Goal: Find specific page/section: Find specific page/section

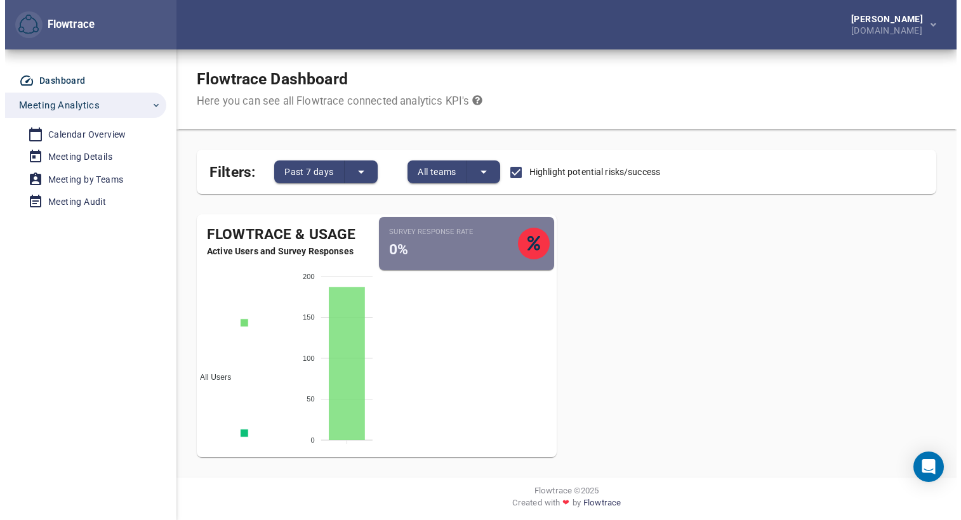
scroll to position [4, 0]
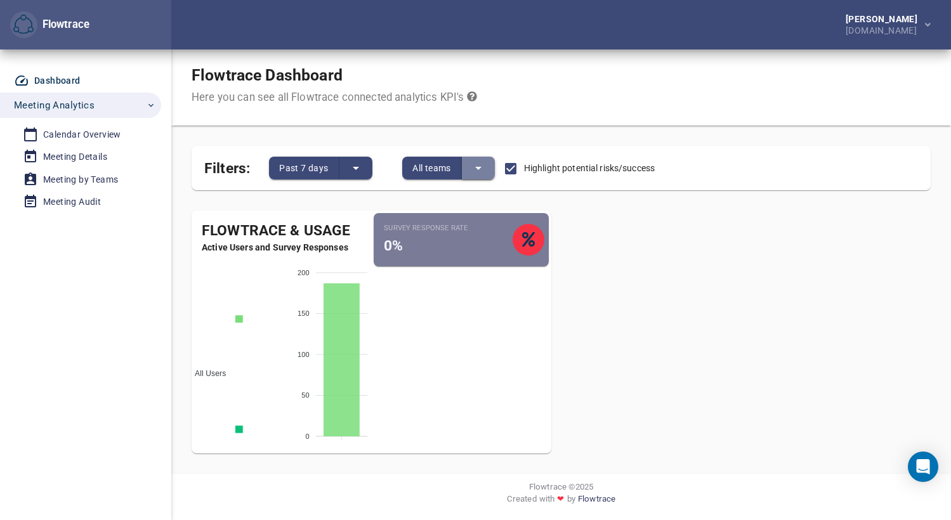
click at [477, 165] on icon "split button" at bounding box center [478, 168] width 15 height 15
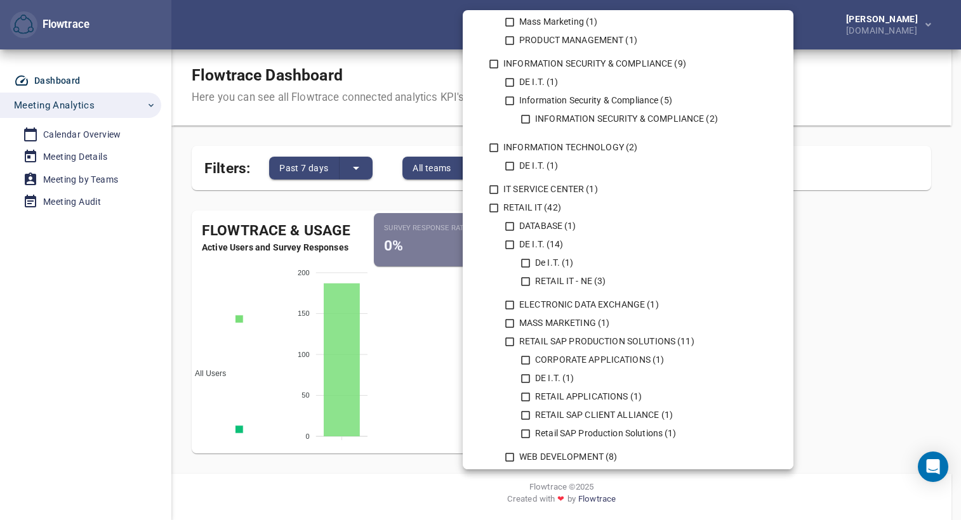
scroll to position [703, 0]
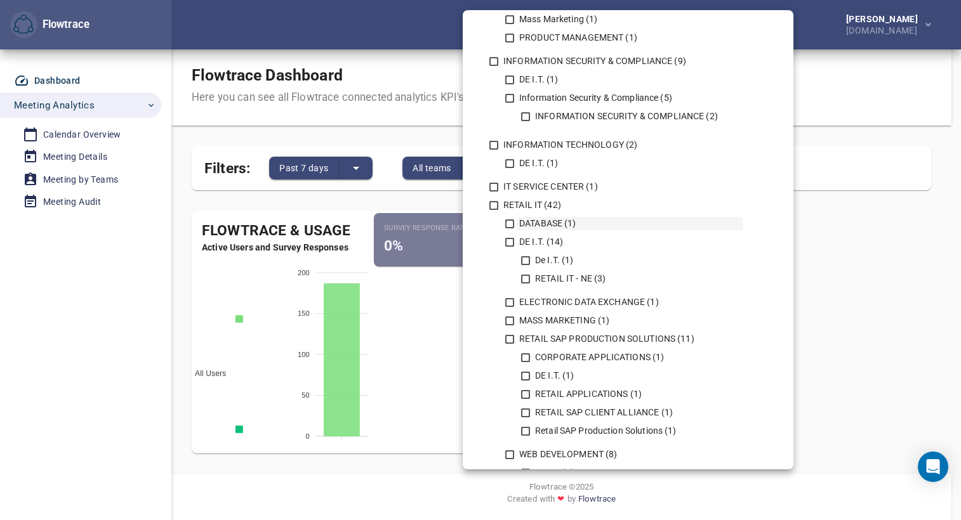
click at [508, 225] on icon at bounding box center [509, 223] width 11 height 11
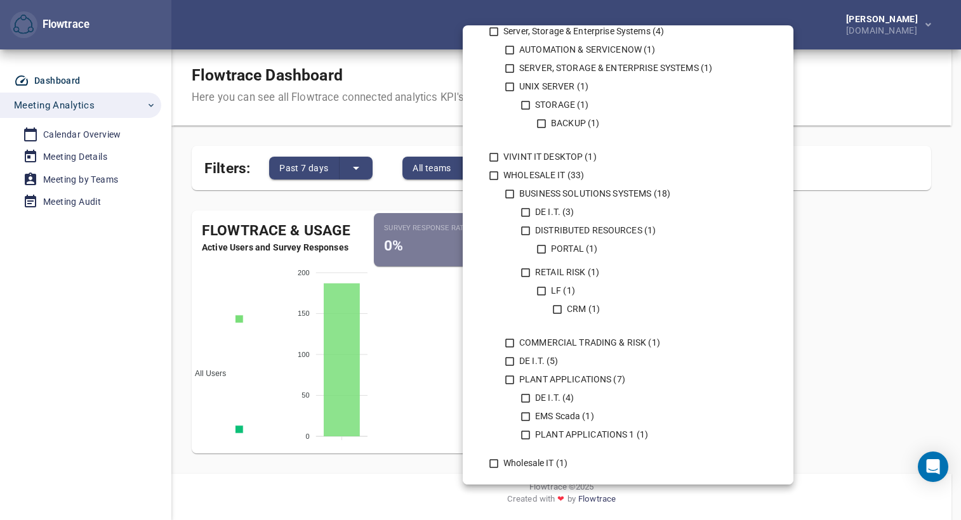
scroll to position [1260, 0]
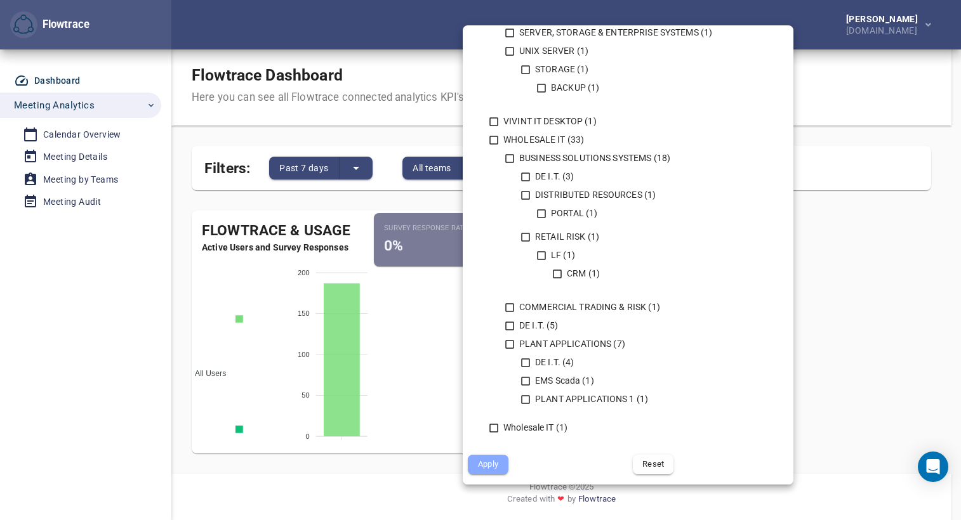
click at [488, 463] on span "Apply" at bounding box center [488, 465] width 23 height 15
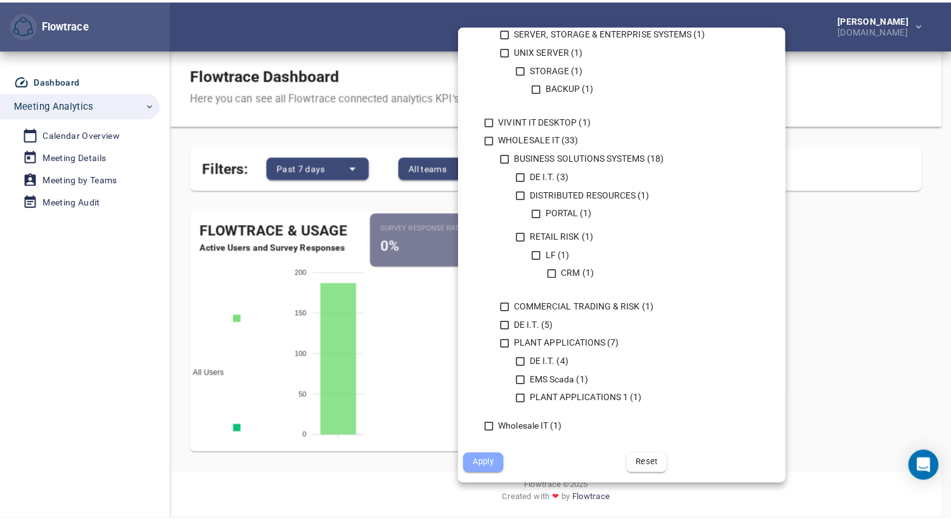
scroll to position [0, 0]
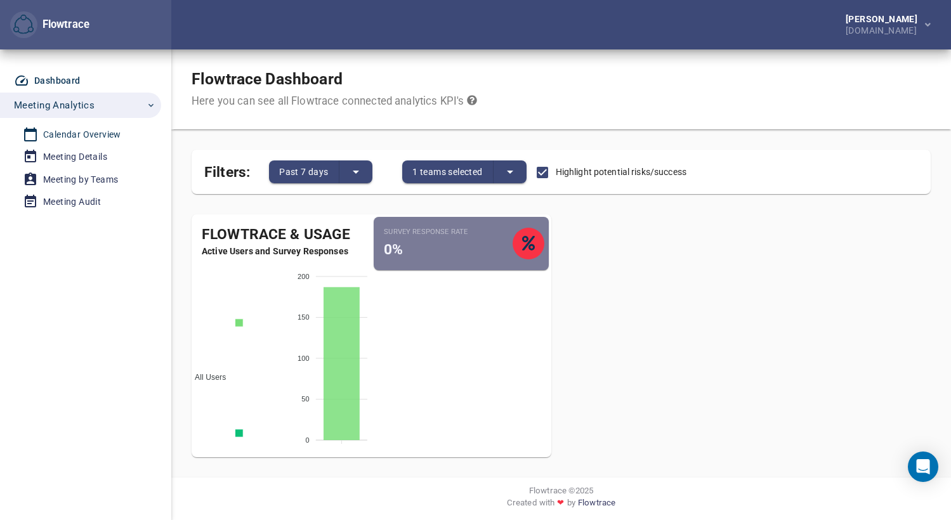
click at [97, 134] on div "Calendar Overview" at bounding box center [82, 135] width 78 height 16
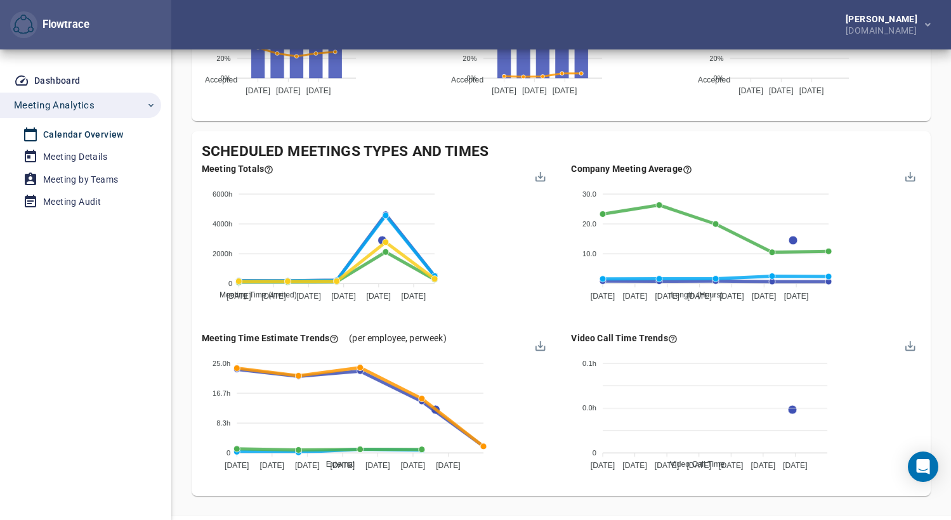
scroll to position [1212, 0]
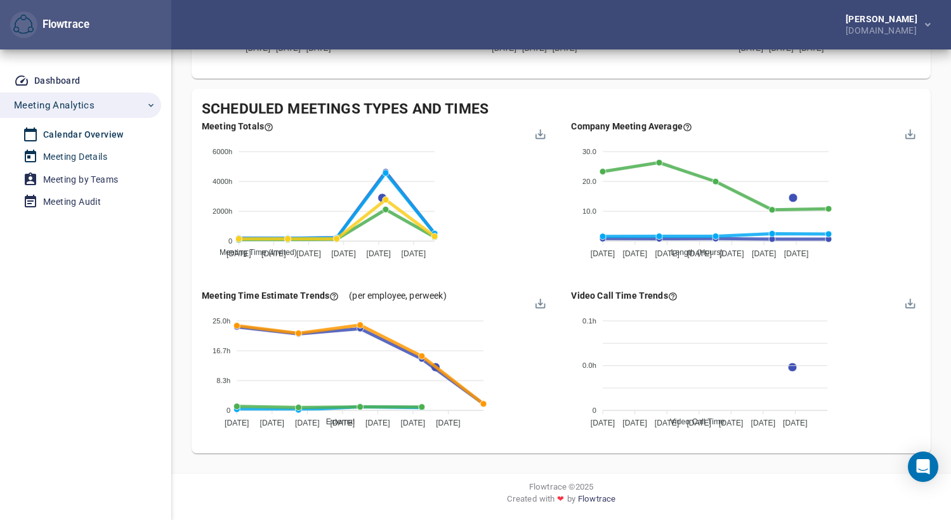
click at [73, 155] on div "Meeting Details" at bounding box center [75, 157] width 64 height 16
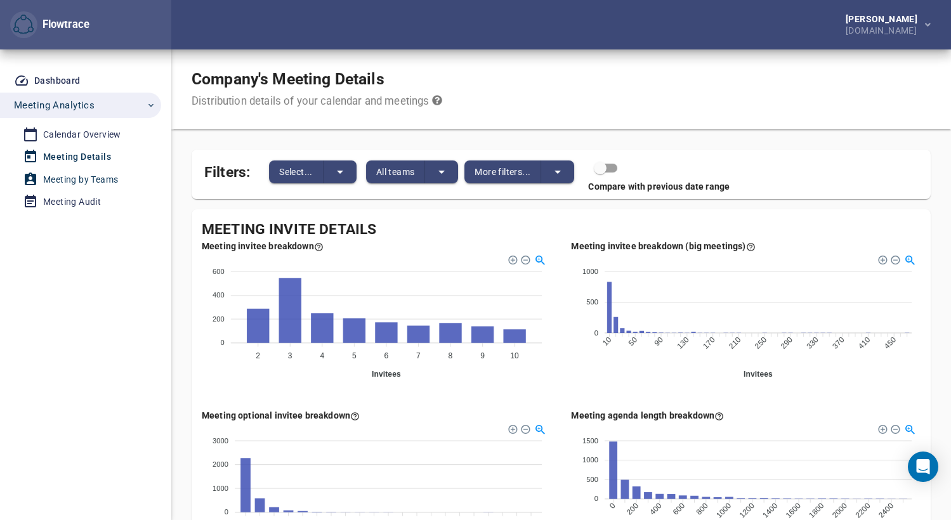
click at [76, 179] on div "Meeting by Teams" at bounding box center [80, 180] width 75 height 16
